Goal: Transaction & Acquisition: Purchase product/service

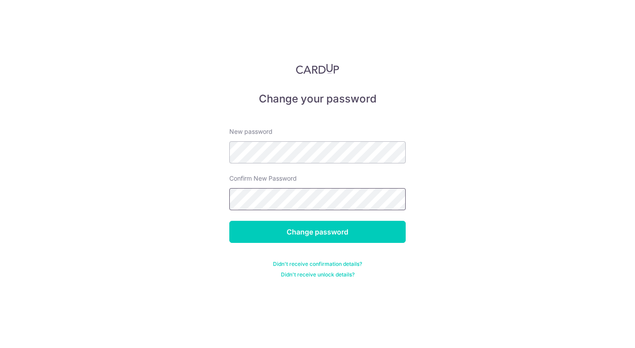
click at [229, 221] on input "Change password" at bounding box center [317, 232] width 176 height 22
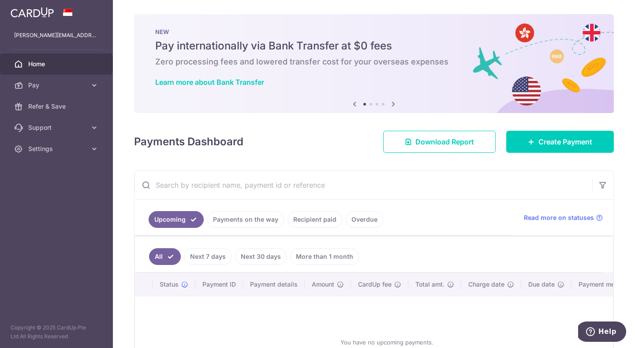
click at [396, 102] on icon at bounding box center [393, 103] width 11 height 11
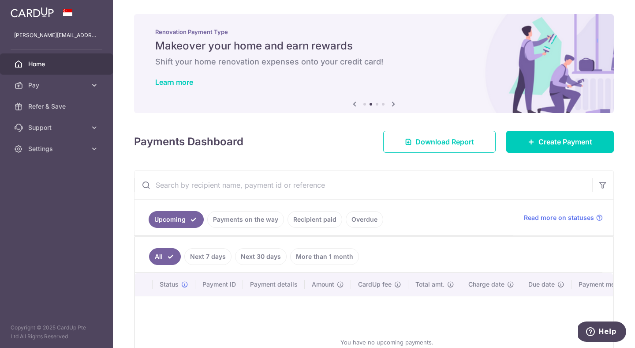
click at [396, 102] on icon at bounding box center [393, 103] width 11 height 11
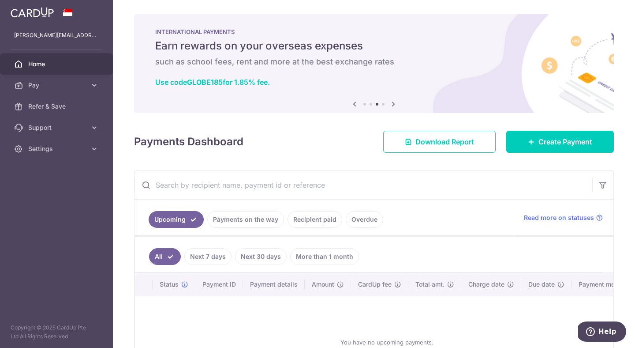
click at [396, 102] on icon at bounding box center [393, 103] width 11 height 11
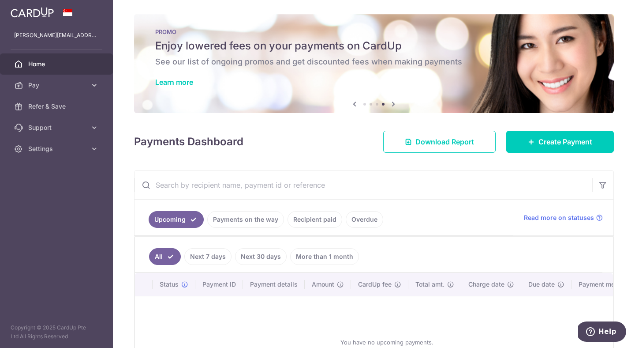
click at [396, 102] on icon at bounding box center [393, 103] width 11 height 11
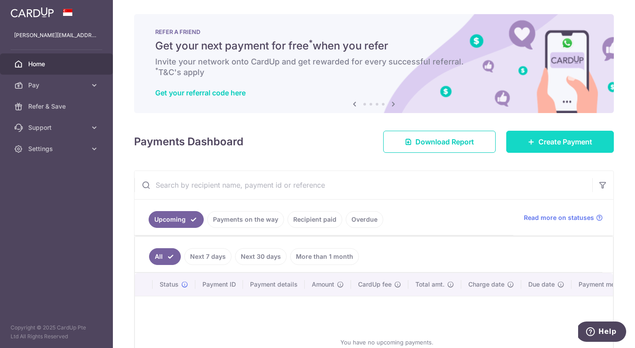
click at [542, 146] on span "Create Payment" at bounding box center [566, 141] width 54 height 11
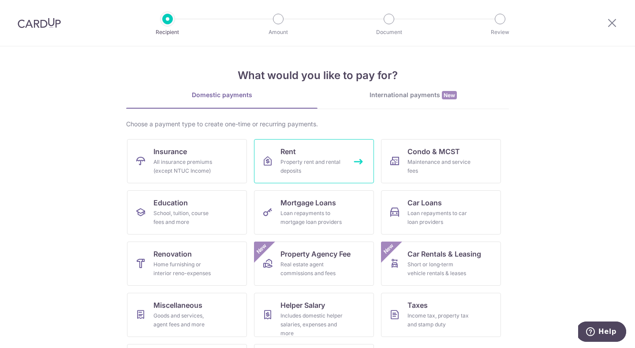
click at [305, 156] on link "Rent Property rent and rental deposits" at bounding box center [314, 161] width 120 height 44
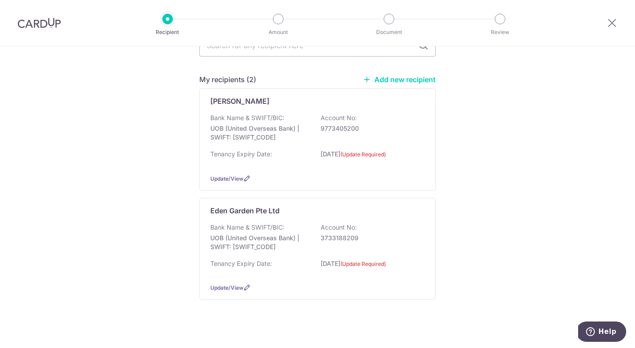
scroll to position [94, 0]
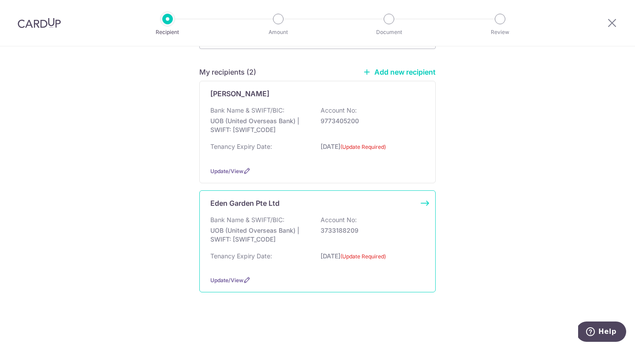
click at [274, 233] on p "UOB (United Overseas Bank) | SWIFT: UOVBSGSGXXX" at bounding box center [259, 235] width 99 height 18
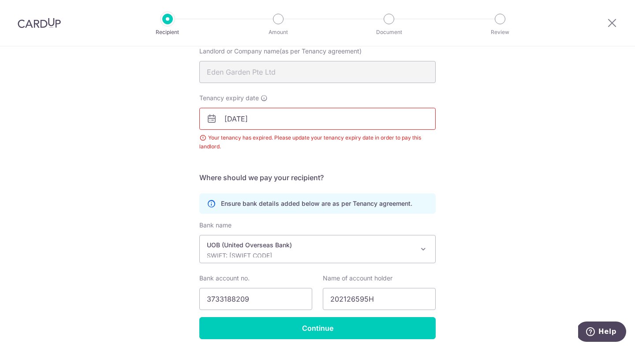
scroll to position [85, 0]
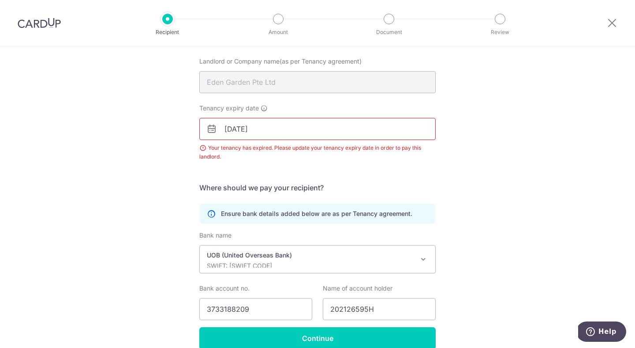
click at [241, 130] on input "[DATE]" at bounding box center [317, 129] width 236 height 22
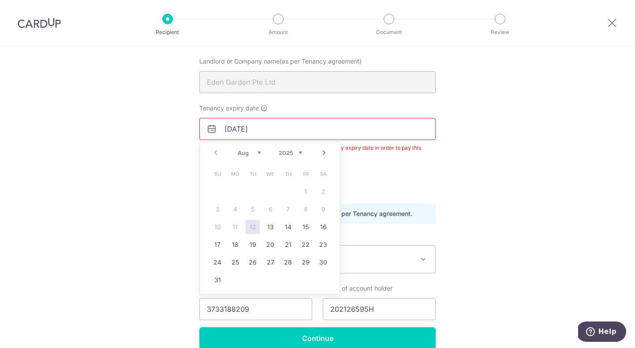
click at [294, 155] on select "2025 2026 2027 2028 2029 2030 2031 2032 2033 2034 2035" at bounding box center [290, 152] width 23 height 7
click at [253, 154] on select "Jan Feb Mar Apr May Jun Jul Aug Sep Oct Nov Dec" at bounding box center [249, 152] width 23 height 7
click at [301, 259] on link "31" at bounding box center [306, 262] width 14 height 14
type input "[DATE]"
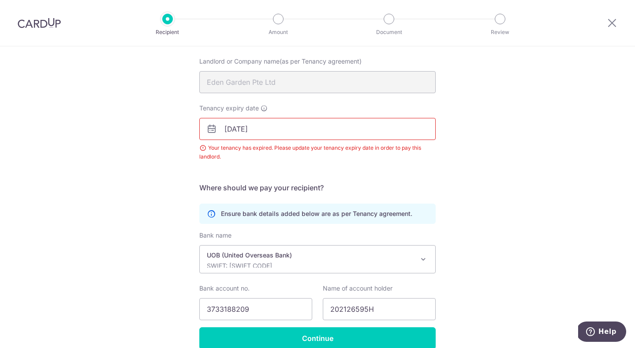
click at [527, 179] on div "Recipient Details Your recipient does not need a CardUp account to receive your…" at bounding box center [317, 176] width 635 height 429
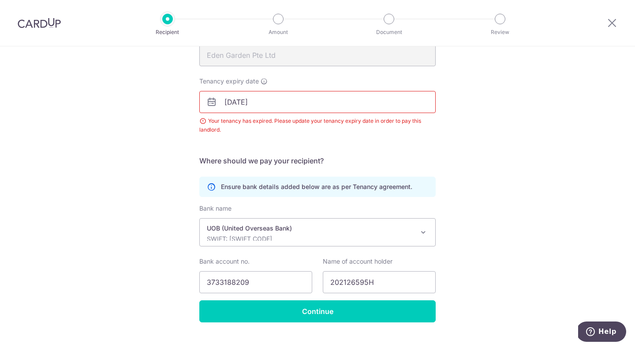
scroll to position [128, 0]
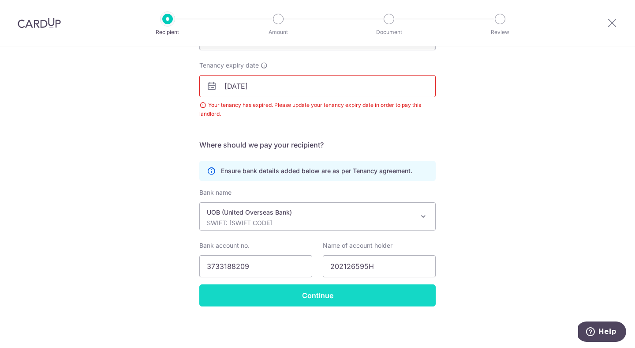
click at [405, 297] on input "Continue" at bounding box center [317, 295] width 236 height 22
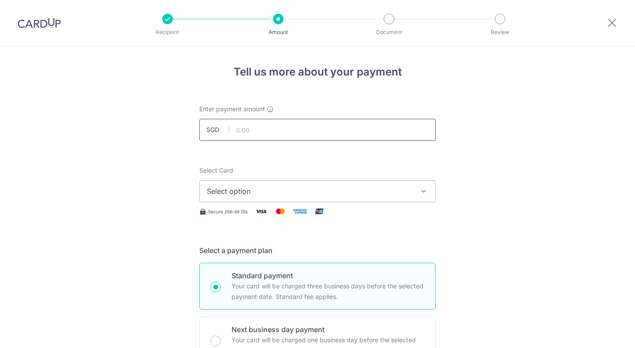
click at [306, 130] on input "text" at bounding box center [317, 130] width 236 height 22
type input "1,500.00"
click at [418, 182] on button "Select option" at bounding box center [317, 191] width 236 height 22
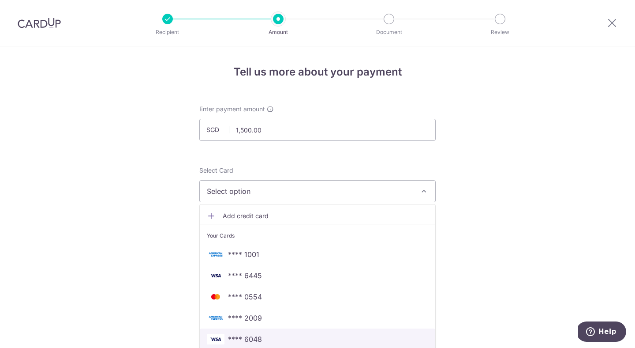
click at [334, 335] on span "**** 6048" at bounding box center [317, 339] width 221 height 11
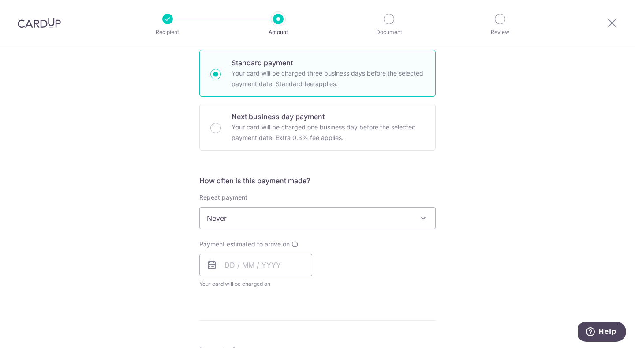
scroll to position [214, 0]
click at [429, 226] on span "Never" at bounding box center [318, 216] width 236 height 21
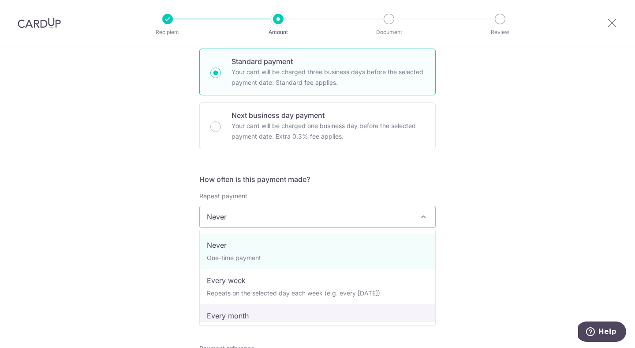
select select "3"
type input "31/07/2026"
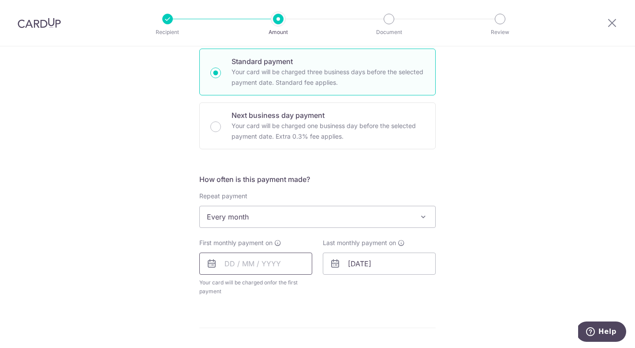
click at [287, 263] on input "text" at bounding box center [255, 263] width 113 height 22
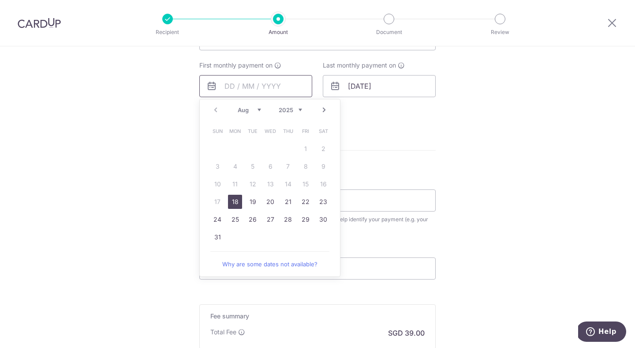
scroll to position [404, 0]
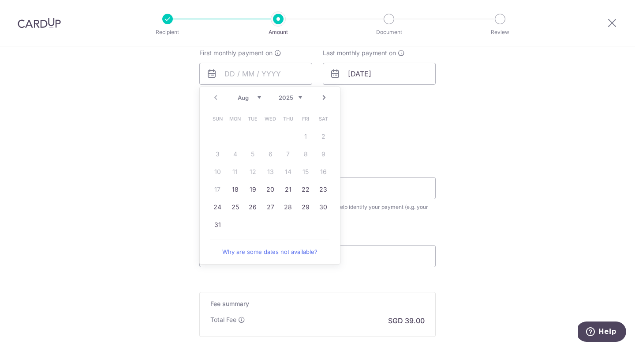
click at [322, 95] on link "Next" at bounding box center [324, 97] width 11 height 11
click at [239, 138] on link "1" at bounding box center [235, 136] width 14 height 14
type input "[DATE]"
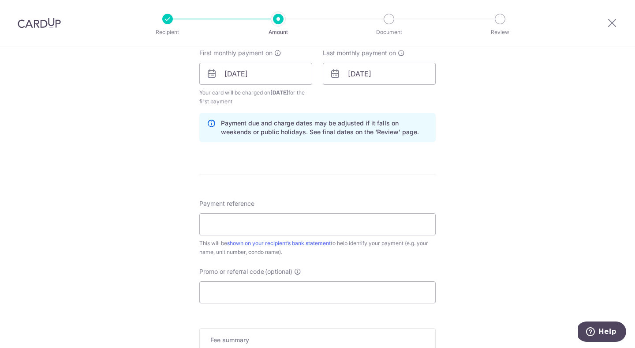
click at [173, 138] on div "Tell us more about your payment Enter payment amount SGD 1,500.00 1500.00 Selec…" at bounding box center [317, 64] width 635 height 843
click at [494, 134] on div "Tell us more about your payment Enter payment amount SGD 1,500.00 1500.00 Selec…" at bounding box center [317, 64] width 635 height 843
click at [377, 227] on input "Payment reference" at bounding box center [317, 224] width 236 height 22
type input "TEAR1"
click at [260, 297] on input "Promo or referral code (optional)" at bounding box center [317, 292] width 236 height 22
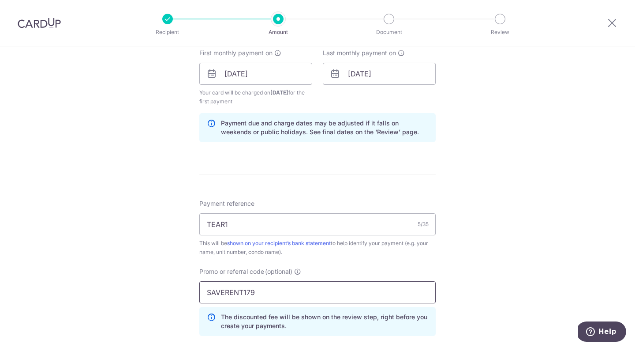
type input "SAVERENT179"
click at [452, 228] on div "Tell us more about your payment Enter payment amount SGD 1,500.00 1500.00 Selec…" at bounding box center [317, 84] width 635 height 883
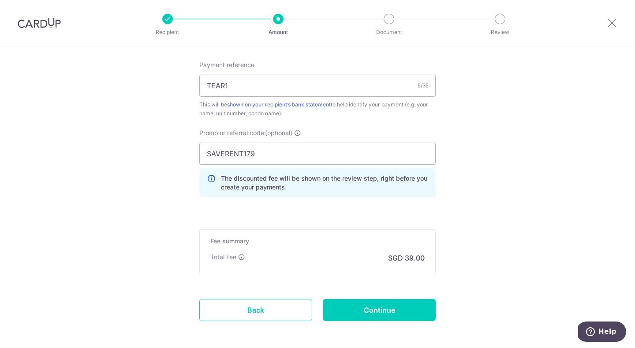
scroll to position [541, 0]
click at [362, 305] on input "Continue" at bounding box center [379, 311] width 113 height 22
type input "Create Schedule"
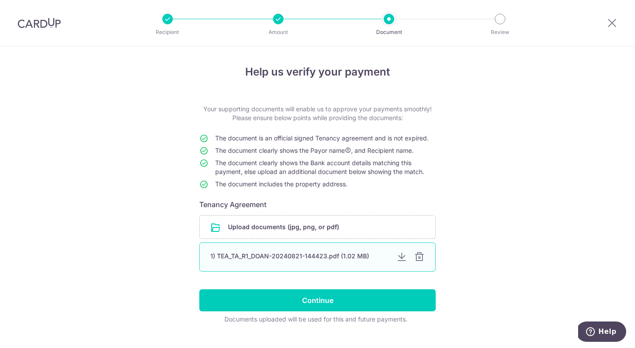
click at [416, 255] on div at bounding box center [419, 256] width 11 height 11
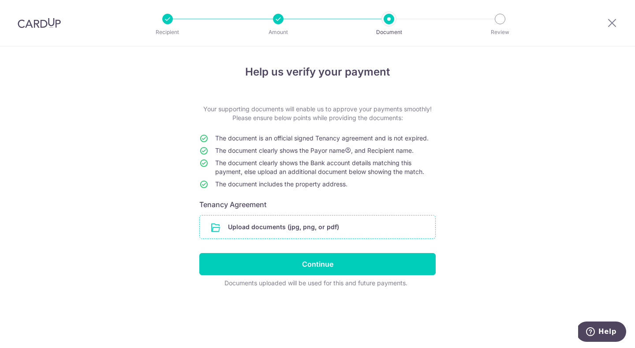
click at [326, 229] on input "file" at bounding box center [318, 226] width 236 height 23
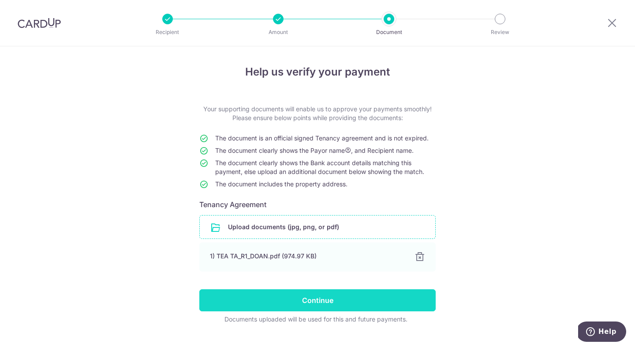
click at [294, 304] on input "Continue" at bounding box center [317, 300] width 236 height 22
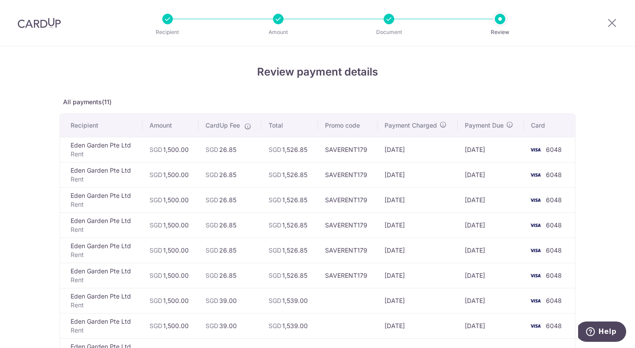
click at [594, 140] on div "Review payment details All payments(11) Recipient Amount CardUp Fee Total Promo…" at bounding box center [317, 304] width 635 height 516
click at [595, 150] on div "Review payment details All payments(11) Recipient Amount CardUp Fee Total Promo…" at bounding box center [317, 304] width 635 height 516
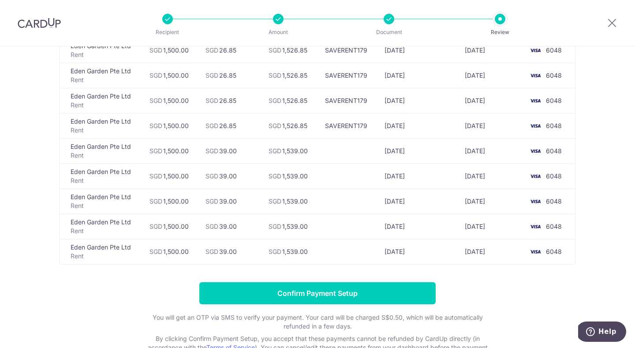
scroll to position [158, 0]
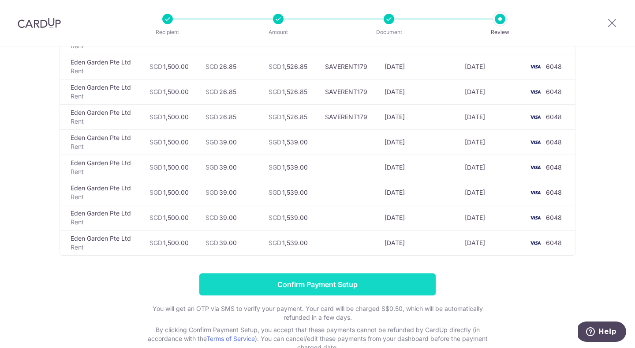
click at [325, 280] on input "Confirm Payment Setup" at bounding box center [317, 284] width 236 height 22
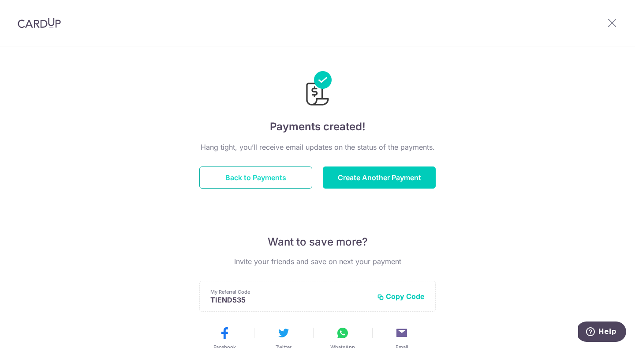
click at [288, 185] on button "Back to Payments" at bounding box center [255, 177] width 113 height 22
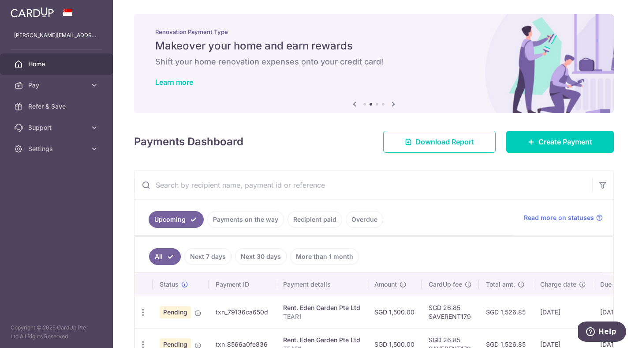
click at [43, 59] on link "Home" at bounding box center [56, 63] width 113 height 21
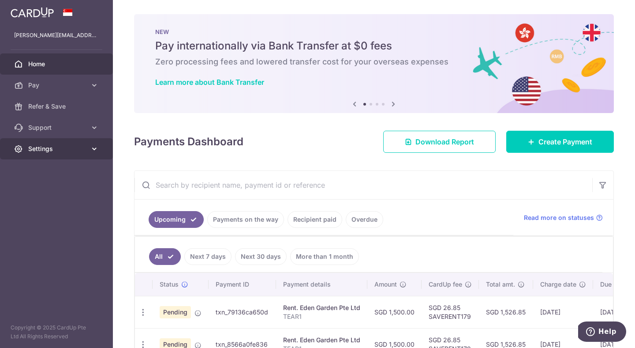
click at [85, 155] on link "Settings" at bounding box center [56, 148] width 113 height 21
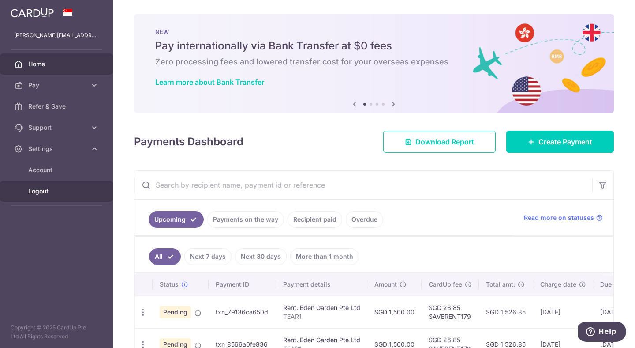
click at [41, 190] on span "Logout" at bounding box center [57, 191] width 58 height 9
